Goal: Information Seeking & Learning: Check status

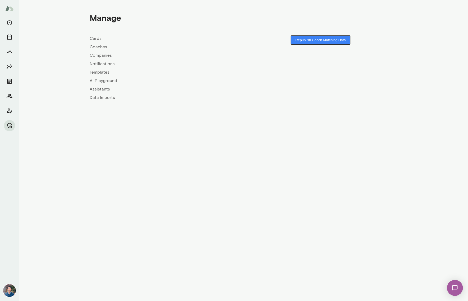
click at [97, 54] on link "Companies" at bounding box center [167, 55] width 154 height 6
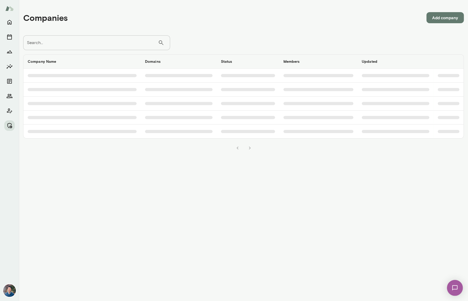
click at [110, 41] on input "Search..." at bounding box center [90, 42] width 135 height 15
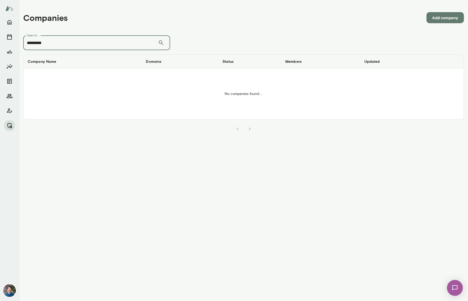
click at [38, 43] on input "*********" at bounding box center [90, 42] width 135 height 15
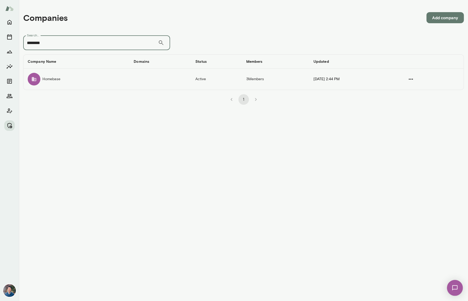
type input "********"
click at [63, 78] on td "Homebase" at bounding box center [76, 79] width 106 height 21
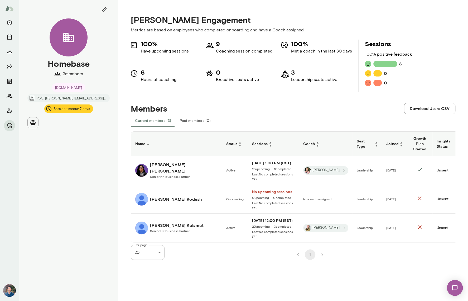
click at [171, 166] on h6 "[PERSON_NAME]" at bounding box center [183, 167] width 67 height 13
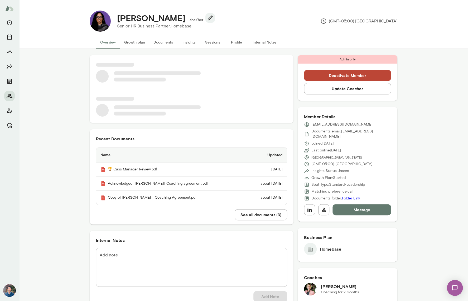
click at [205, 43] on button "Sessions" at bounding box center [213, 42] width 24 height 13
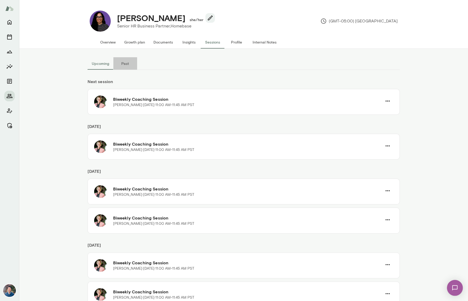
click at [125, 65] on button "Past" at bounding box center [125, 63] width 24 height 13
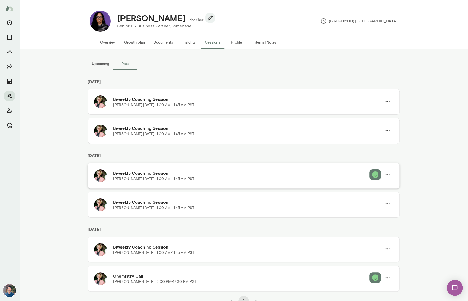
scroll to position [4, 0]
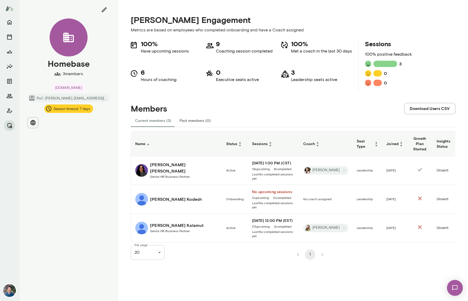
click at [157, 222] on h6 "[PERSON_NAME]" at bounding box center [177, 225] width 54 height 6
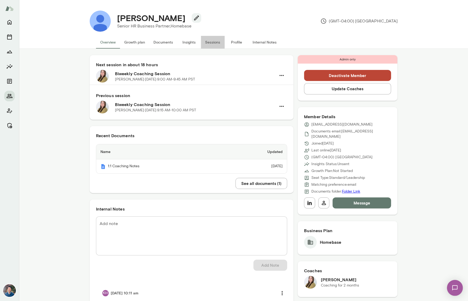
click at [208, 46] on button "Sessions" at bounding box center [213, 42] width 24 height 13
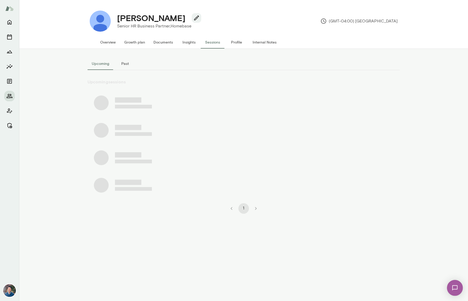
click at [124, 66] on button "Past" at bounding box center [125, 63] width 24 height 13
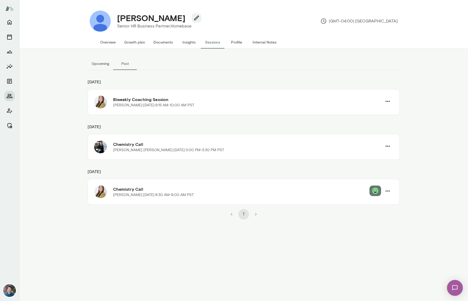
click at [102, 66] on button "Upcoming" at bounding box center [101, 63] width 26 height 13
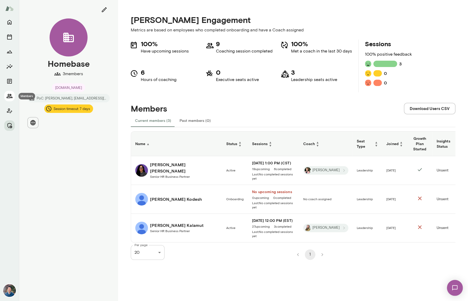
click at [10, 98] on icon "Members" at bounding box center [9, 96] width 6 height 6
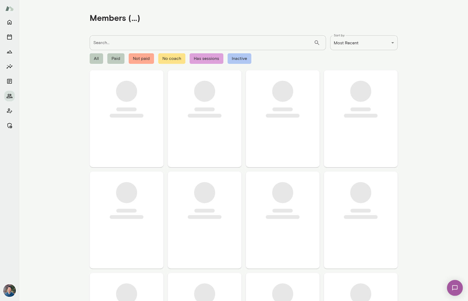
click at [111, 38] on input "Search..." at bounding box center [202, 42] width 224 height 15
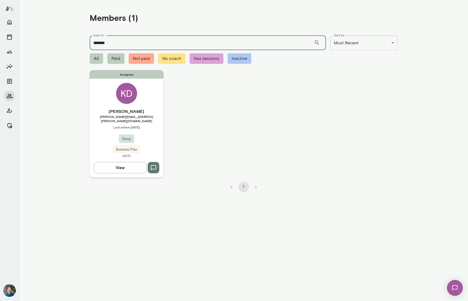
type input "*******"
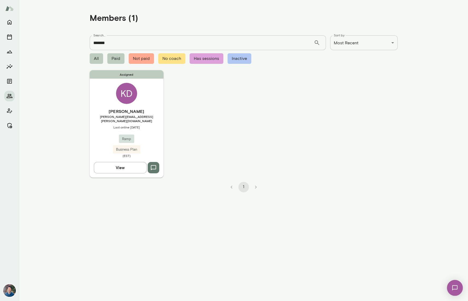
click at [142, 109] on h6 "[PERSON_NAME]" at bounding box center [127, 111] width 74 height 6
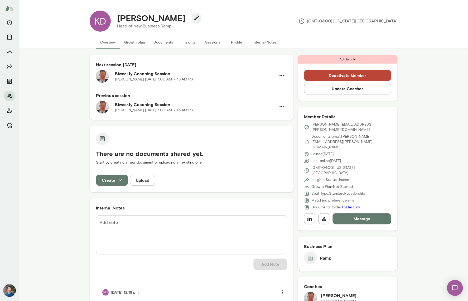
click at [214, 40] on button "Sessions" at bounding box center [213, 42] width 24 height 13
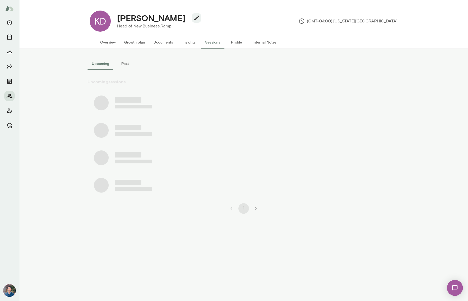
click at [124, 61] on button "Past" at bounding box center [125, 63] width 24 height 13
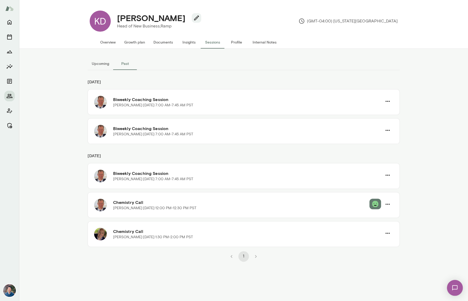
click at [106, 42] on button "Overview" at bounding box center [108, 42] width 24 height 13
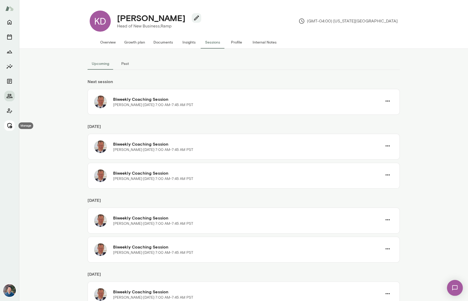
click at [9, 124] on icon "Manage" at bounding box center [9, 125] width 6 height 6
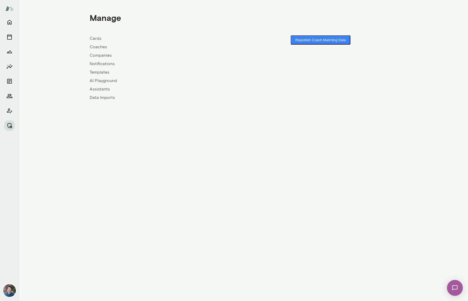
click at [103, 55] on link "Companies" at bounding box center [167, 55] width 154 height 6
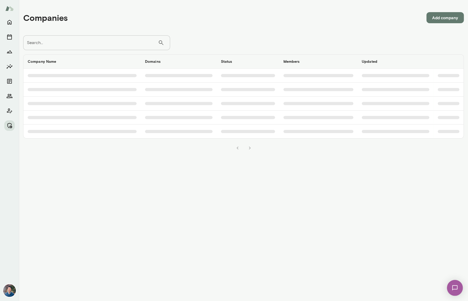
click at [87, 48] on input "Search..." at bounding box center [90, 42] width 135 height 15
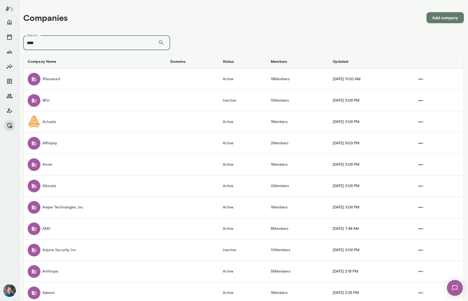
type input "****"
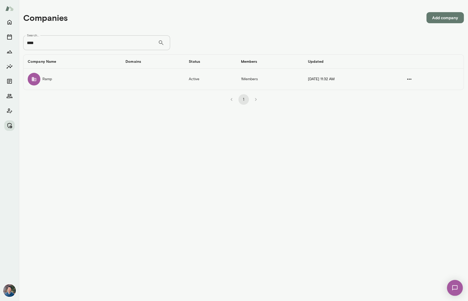
click at [73, 83] on td "Ramp" at bounding box center [72, 79] width 98 height 21
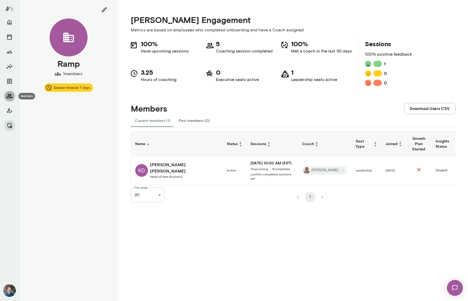
click at [9, 93] on icon "Members" at bounding box center [9, 96] width 6 height 6
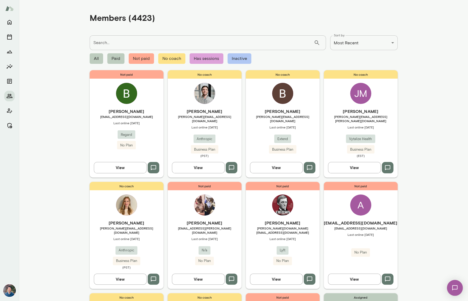
click at [109, 36] on input "Search..." at bounding box center [202, 42] width 224 height 15
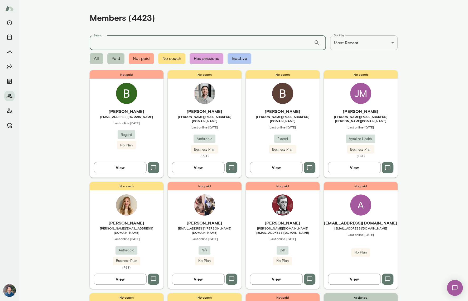
paste input "**********"
type input "**********"
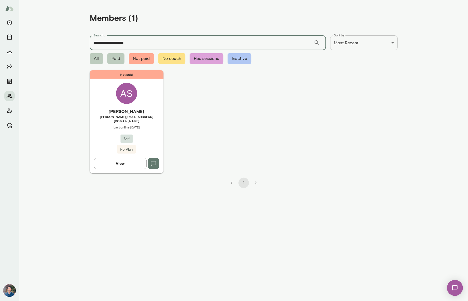
click at [154, 106] on div "Not paid AS [PERSON_NAME] [PERSON_NAME][EMAIL_ADDRESS][DOMAIN_NAME] Last online…" at bounding box center [127, 121] width 74 height 103
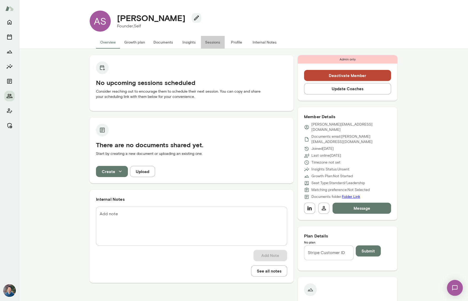
click at [211, 42] on button "Sessions" at bounding box center [213, 42] width 24 height 13
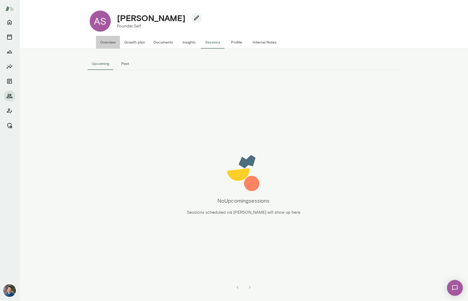
click at [108, 44] on button "Overview" at bounding box center [108, 42] width 24 height 13
